Goal: Information Seeking & Learning: Learn about a topic

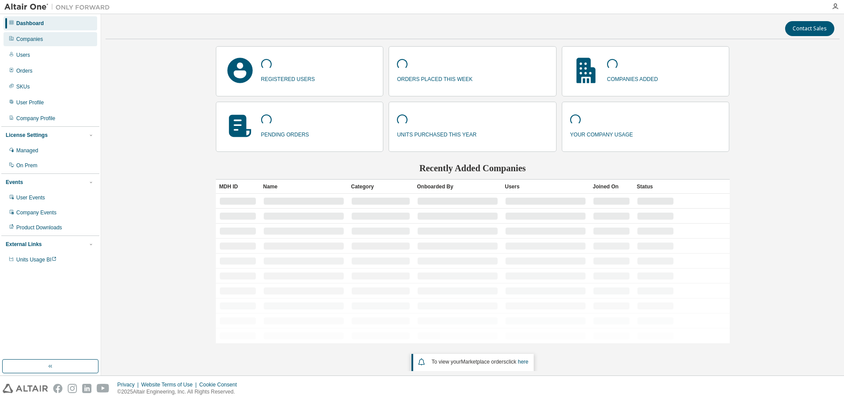
click at [40, 40] on div "Companies" at bounding box center [29, 39] width 27 height 7
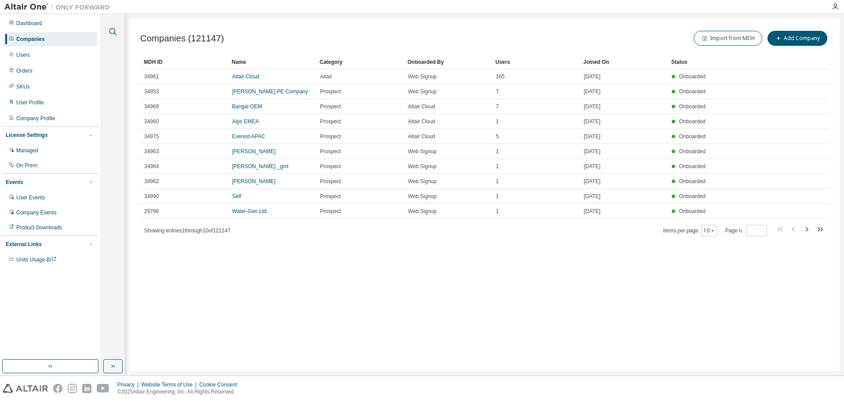
click at [112, 31] on icon "button" at bounding box center [113, 31] width 11 height 11
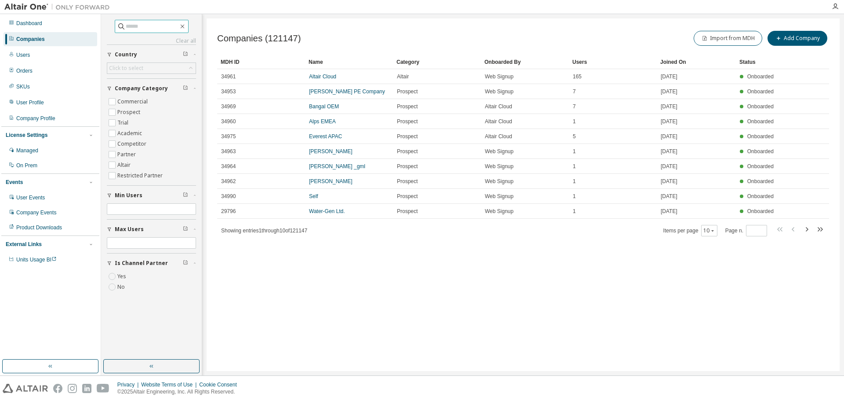
click at [131, 28] on input "text" at bounding box center [152, 26] width 53 height 9
type input "**********"
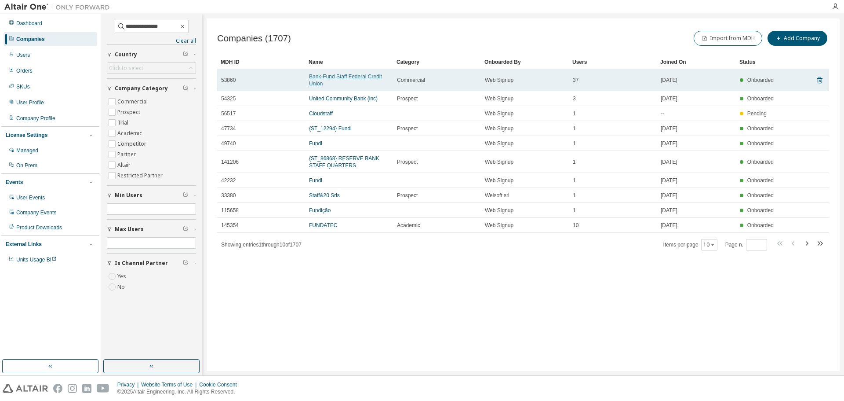
click at [320, 77] on link "Bank-Fund Staff Federal Credit Union" at bounding box center [345, 79] width 73 height 13
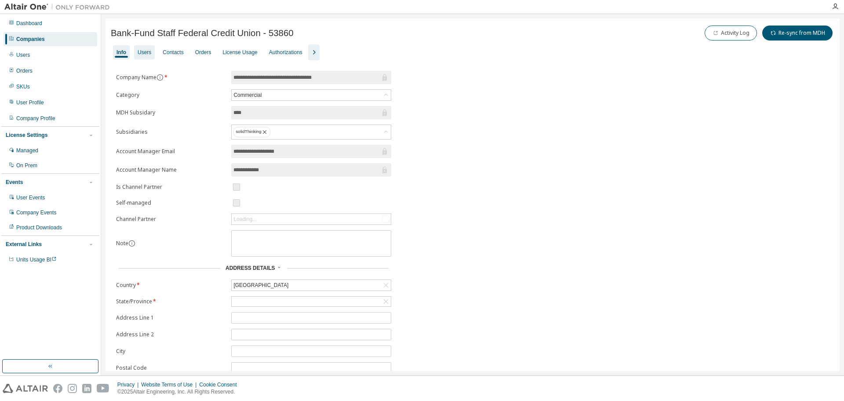
click at [142, 52] on div "Users" at bounding box center [145, 52] width 14 height 7
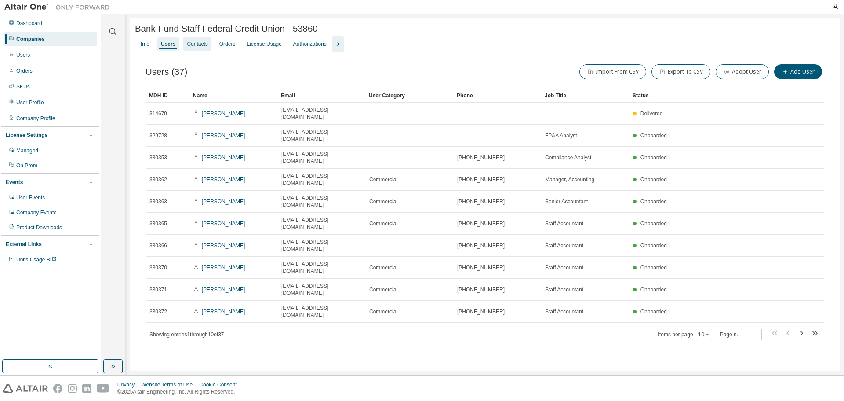
click at [201, 46] on div "Contacts" at bounding box center [197, 43] width 21 height 7
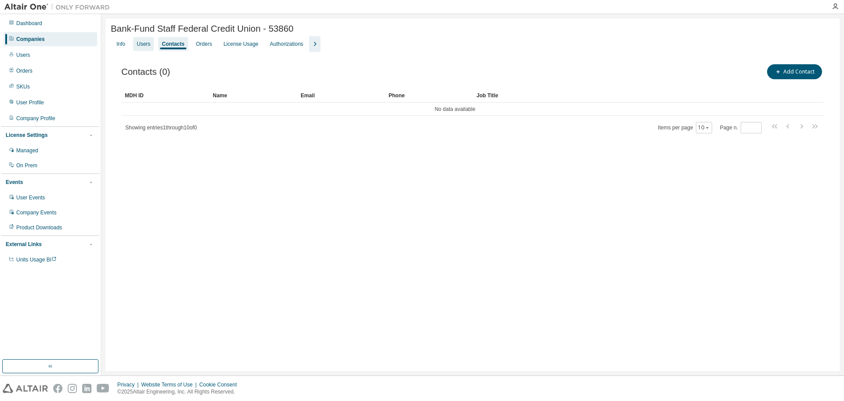
click at [142, 44] on div "Users" at bounding box center [144, 43] width 14 height 7
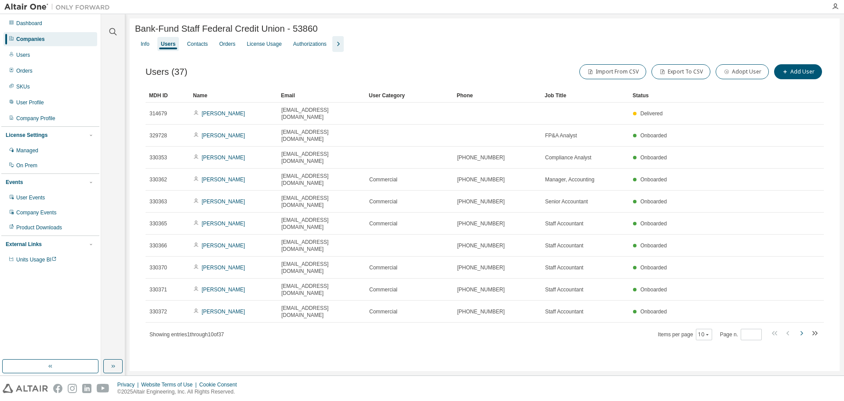
click at [801, 328] on icon "button" at bounding box center [801, 333] width 11 height 11
type input "*"
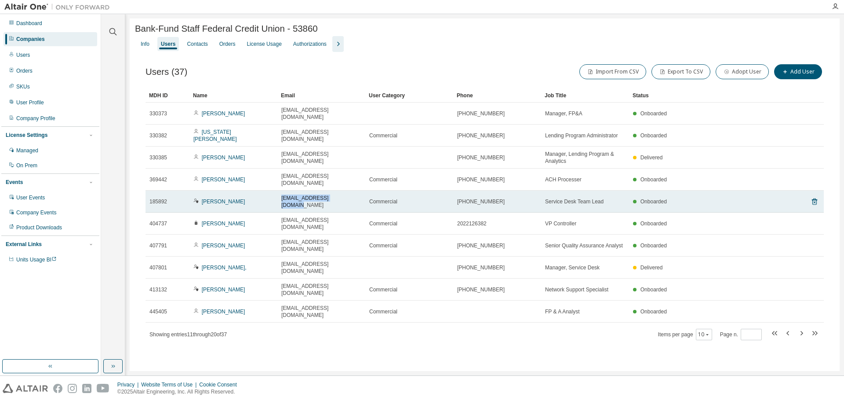
drag, startPoint x: 341, startPoint y: 178, endPoint x: 281, endPoint y: 181, distance: 60.8
click at [281, 190] on td "saalcantara@bfsfcu.org" at bounding box center [322, 201] width 88 height 22
copy span "saalcantara@bfsfcu.org"
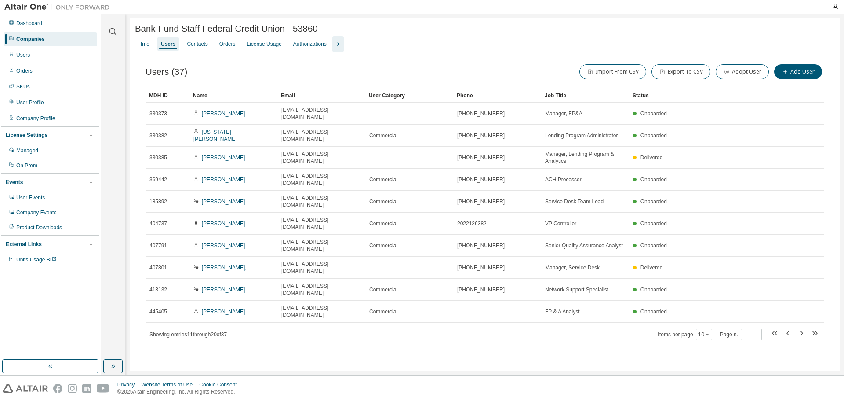
drag, startPoint x: 486, startPoint y: 44, endPoint x: 458, endPoint y: 29, distance: 31.7
click at [458, 29] on div "Bank-Fund Staff Federal Credit Union - 53860" at bounding box center [485, 29] width 700 height 10
click at [267, 44] on div "License Usage" at bounding box center [264, 43] width 35 height 7
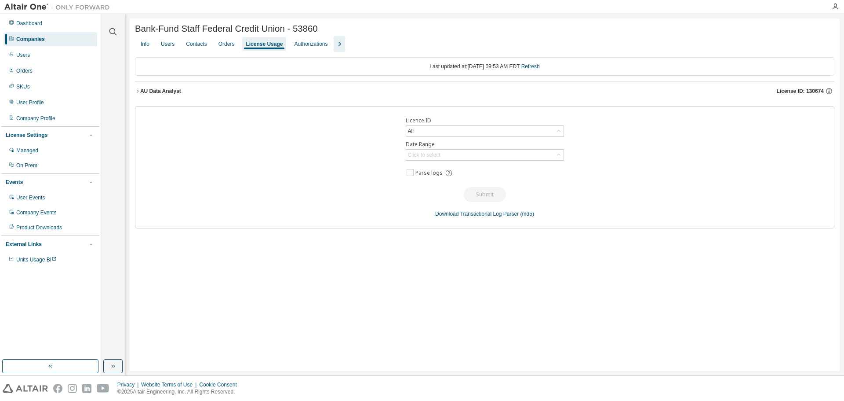
click at [142, 94] on div "AU Data Analyst" at bounding box center [160, 91] width 41 height 7
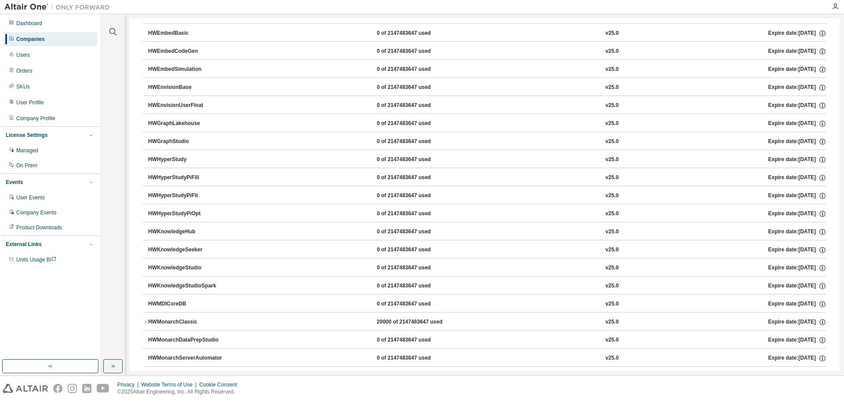
scroll to position [308, 0]
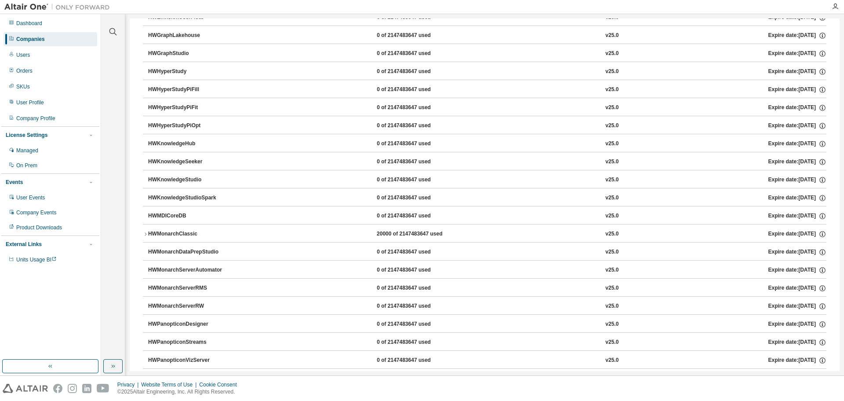
click at [146, 236] on icon "button" at bounding box center [145, 233] width 5 height 5
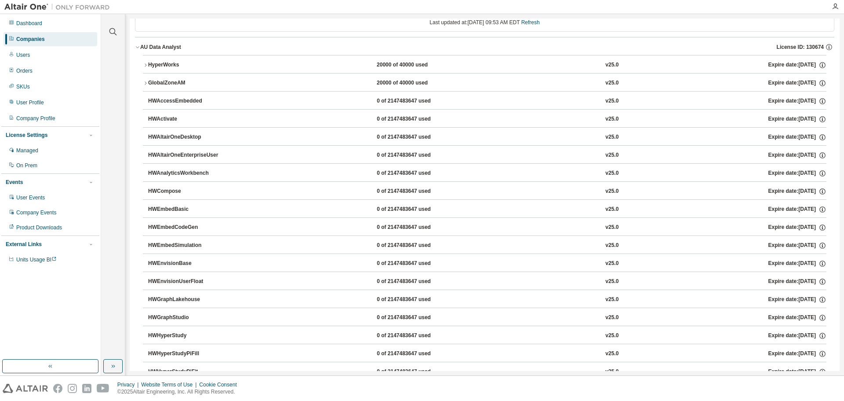
scroll to position [0, 0]
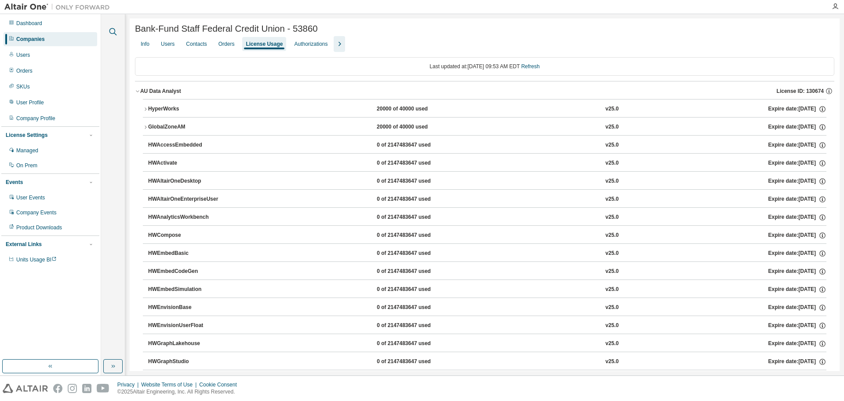
click at [111, 29] on icon "button" at bounding box center [113, 31] width 7 height 7
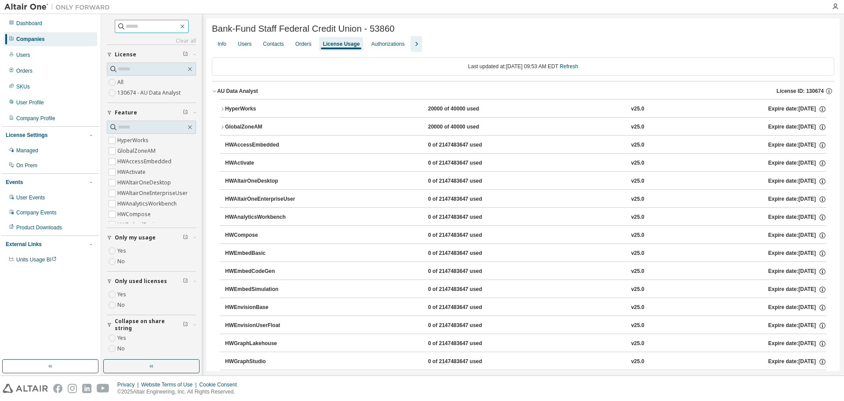
click at [186, 28] on icon "button" at bounding box center [182, 26] width 7 height 7
click at [184, 26] on icon "button" at bounding box center [182, 26] width 7 height 7
click at [23, 35] on div "Companies" at bounding box center [51, 39] width 94 height 14
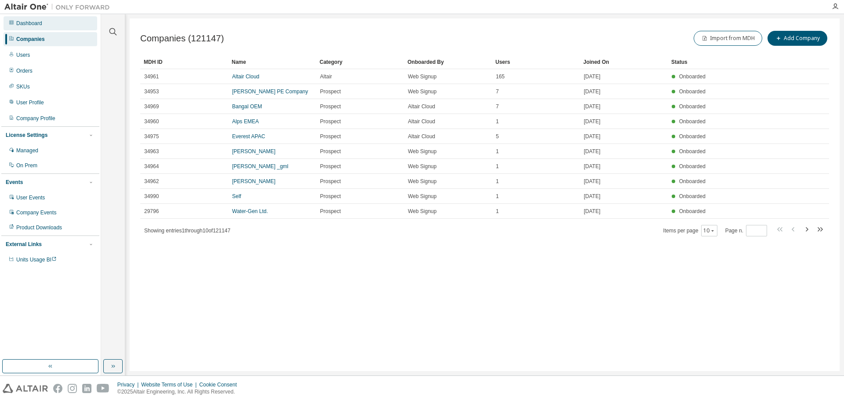
click at [36, 26] on div "Dashboard" at bounding box center [29, 23] width 26 height 7
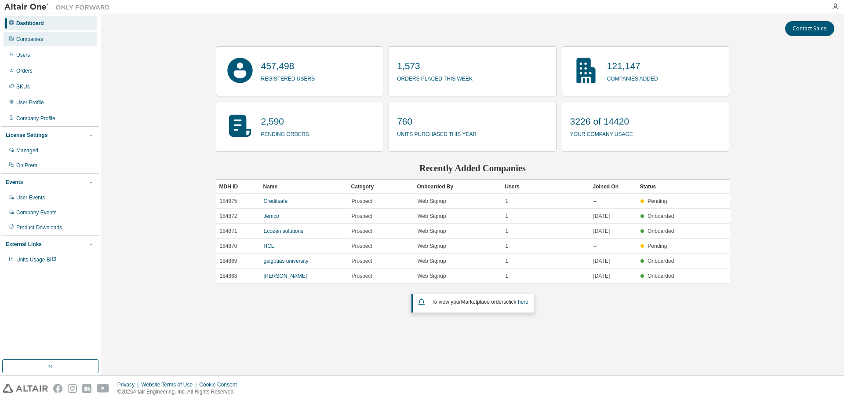
click at [31, 38] on div "Companies" at bounding box center [29, 39] width 27 height 7
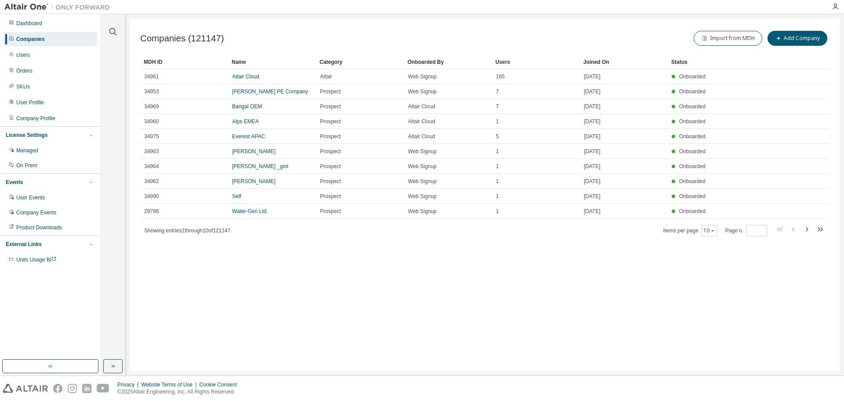
click at [112, 31] on icon "button" at bounding box center [113, 31] width 11 height 11
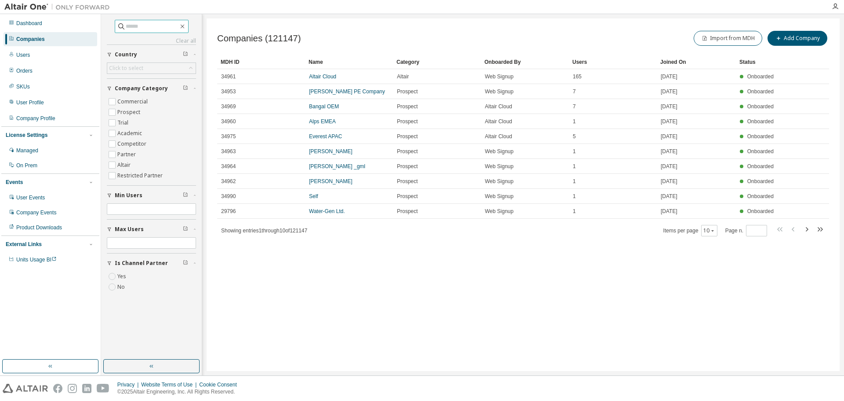
click at [134, 27] on input "text" at bounding box center [152, 26] width 53 height 9
type input "**********"
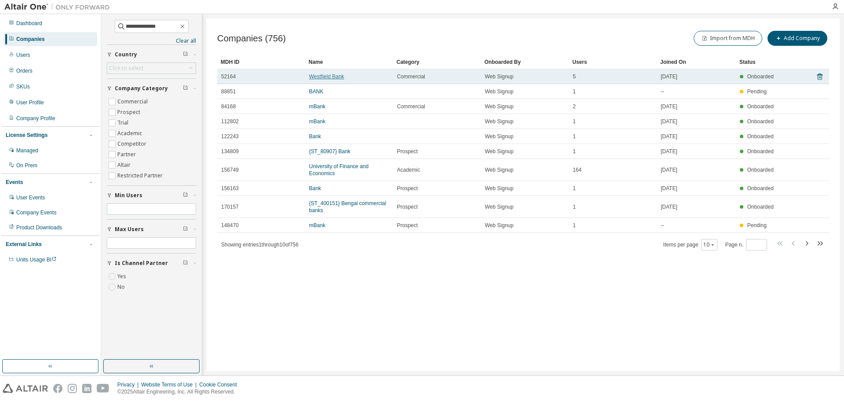
click at [329, 76] on link "Westfield Bank" at bounding box center [326, 76] width 35 height 6
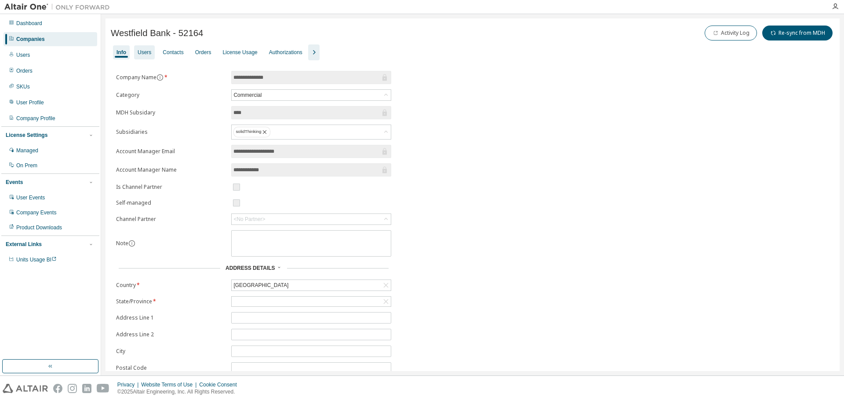
click at [144, 55] on div "Users" at bounding box center [145, 52] width 14 height 7
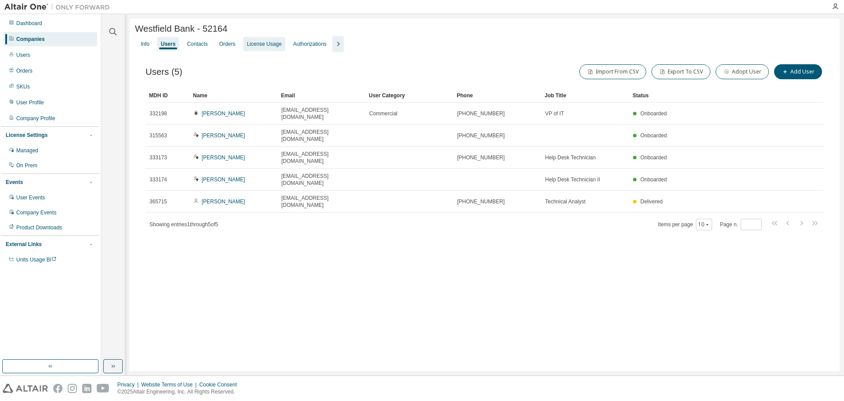
click at [263, 46] on div "License Usage" at bounding box center [264, 43] width 35 height 7
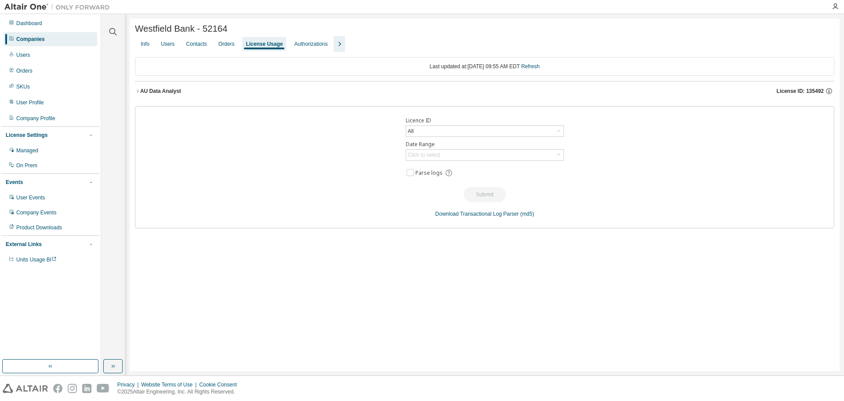
click at [150, 92] on div "AU Data Analyst" at bounding box center [160, 91] width 41 height 7
